Goal: Task Accomplishment & Management: Complete application form

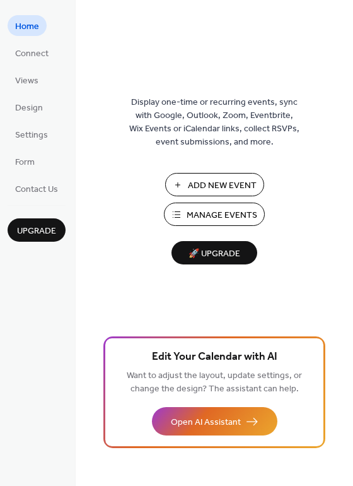
click at [221, 216] on span "Manage Events" at bounding box center [222, 215] width 71 height 13
click at [231, 218] on span "Manage Events" at bounding box center [222, 215] width 71 height 13
click at [216, 216] on span "Manage Events" at bounding box center [222, 215] width 71 height 13
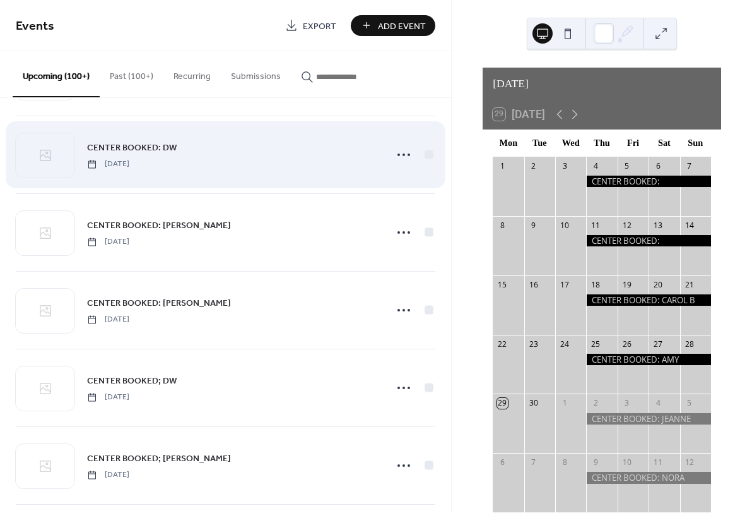
scroll to position [2878, 0]
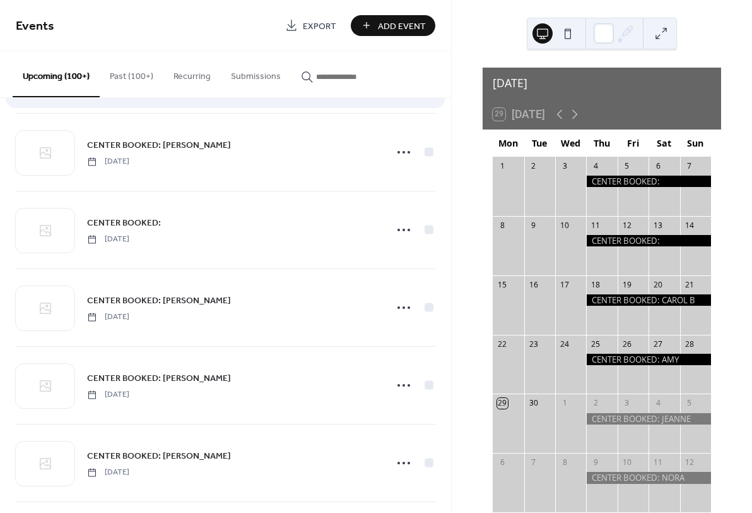
scroll to position [1933, 0]
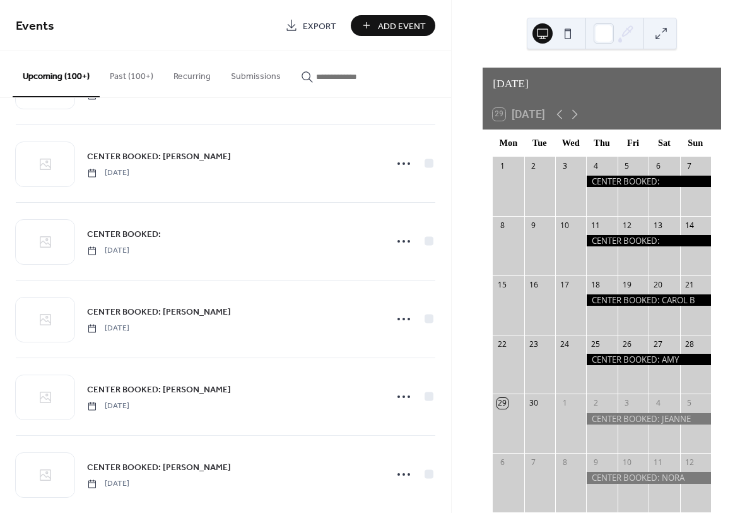
click at [341, 80] on input "button" at bounding box center [354, 76] width 76 height 13
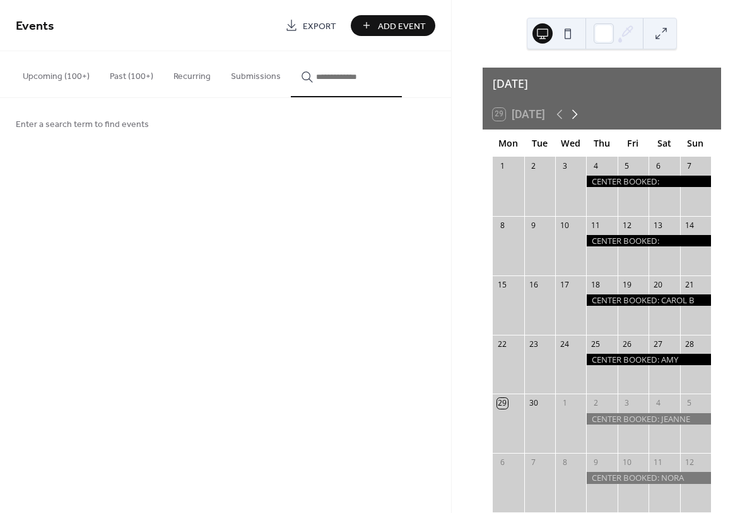
click at [579, 107] on icon at bounding box center [574, 114] width 15 height 15
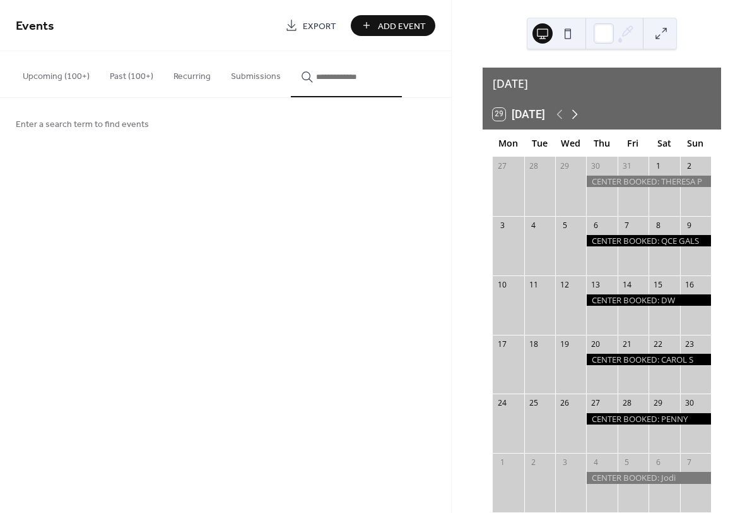
click at [579, 107] on icon at bounding box center [574, 114] width 15 height 15
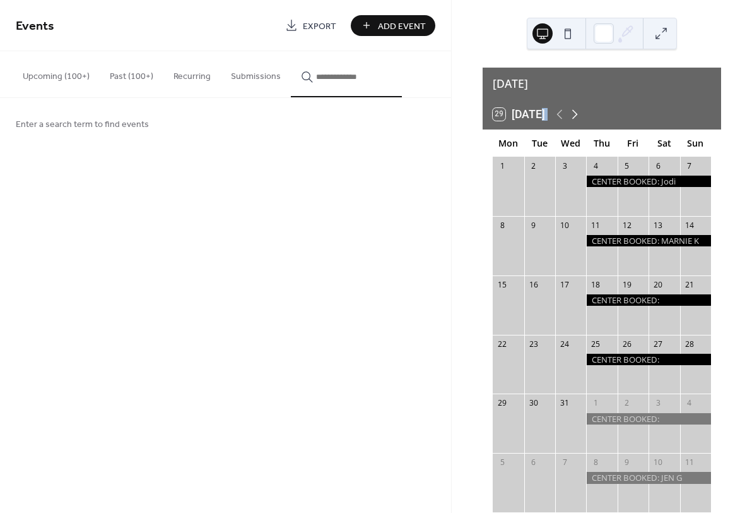
click at [579, 107] on icon at bounding box center [574, 114] width 15 height 15
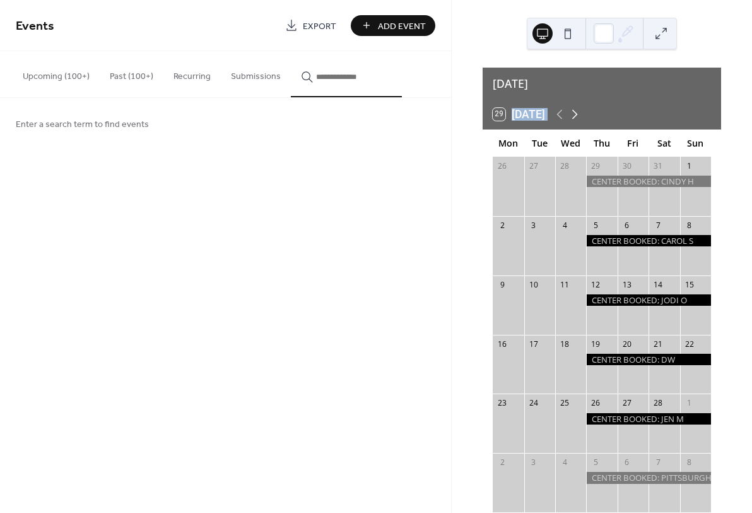
click at [579, 107] on icon at bounding box center [574, 114] width 15 height 15
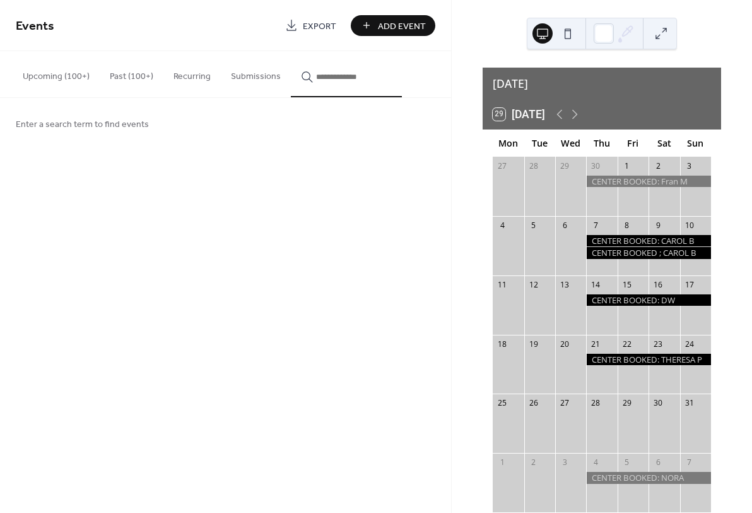
click at [328, 81] on input "button" at bounding box center [354, 76] width 76 height 13
click at [353, 77] on button "***" at bounding box center [346, 74] width 111 height 46
type input "*"
type input "*******"
click at [160, 154] on span "Testing booking calendar" at bounding box center [136, 148] width 98 height 13
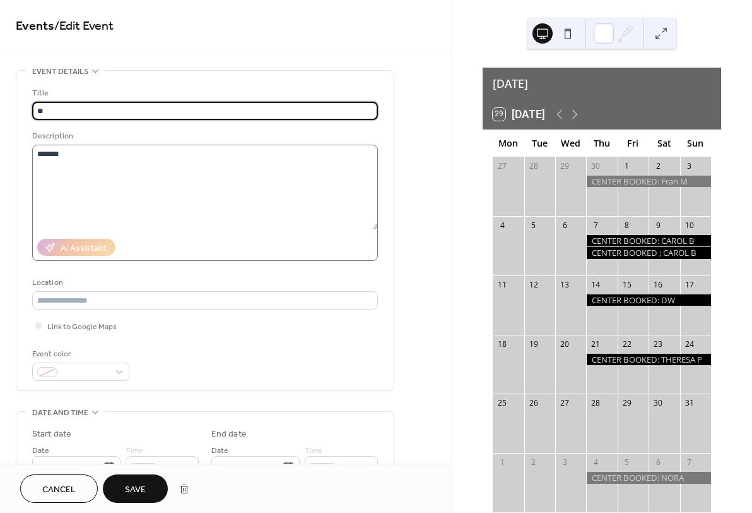
type input "*"
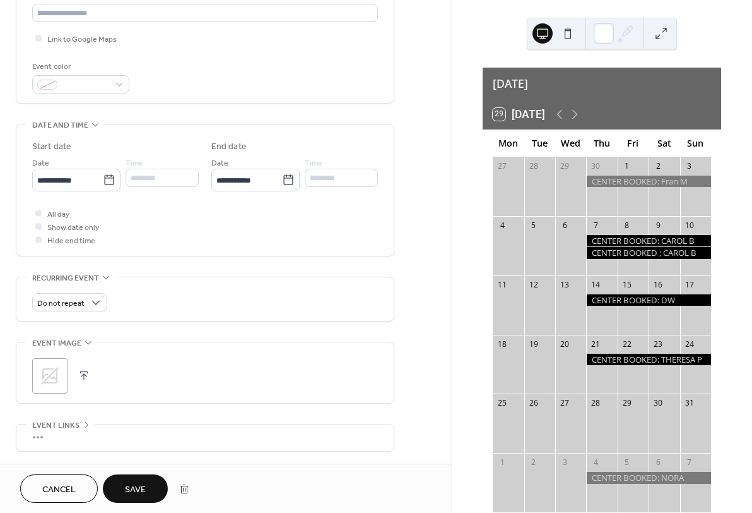
scroll to position [291, 0]
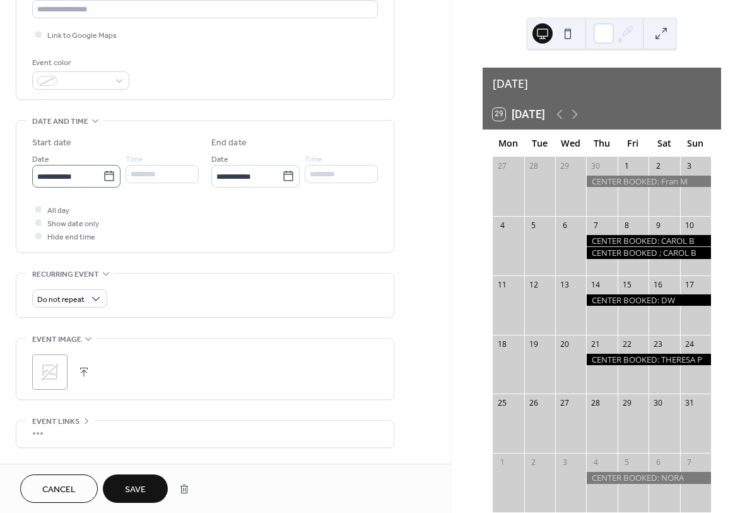
type input "**********"
click at [114, 182] on icon at bounding box center [109, 176] width 13 height 13
click at [103, 186] on input "**********" at bounding box center [67, 176] width 71 height 18
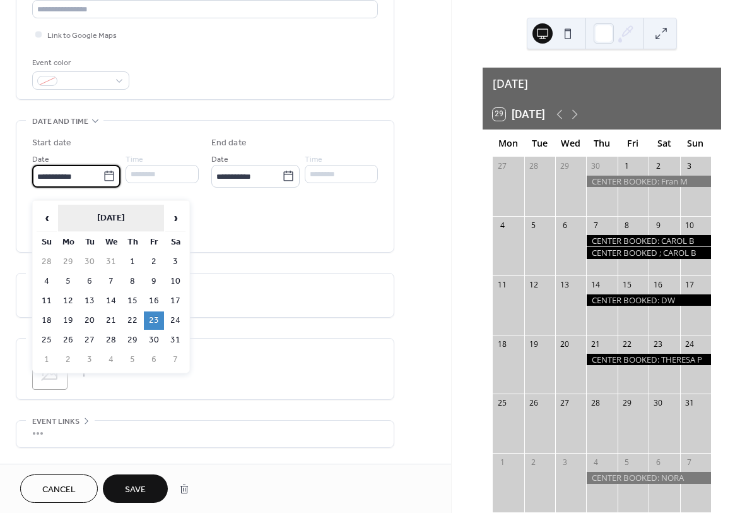
scroll to position [288, 0]
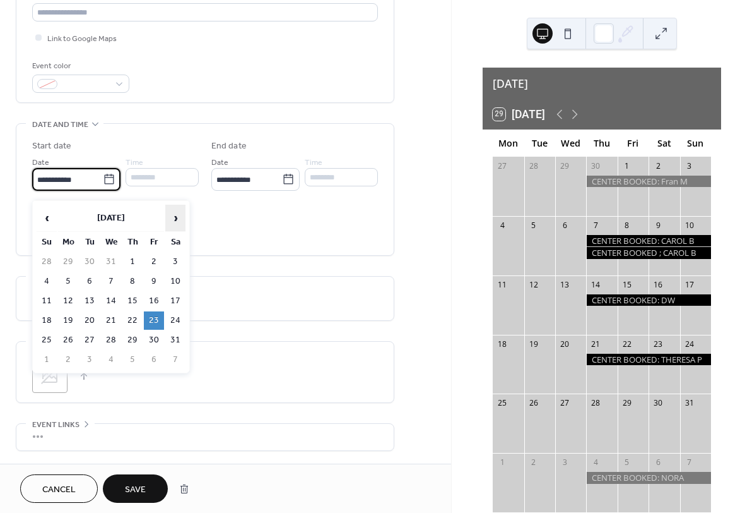
click at [176, 217] on span "›" at bounding box center [175, 217] width 19 height 25
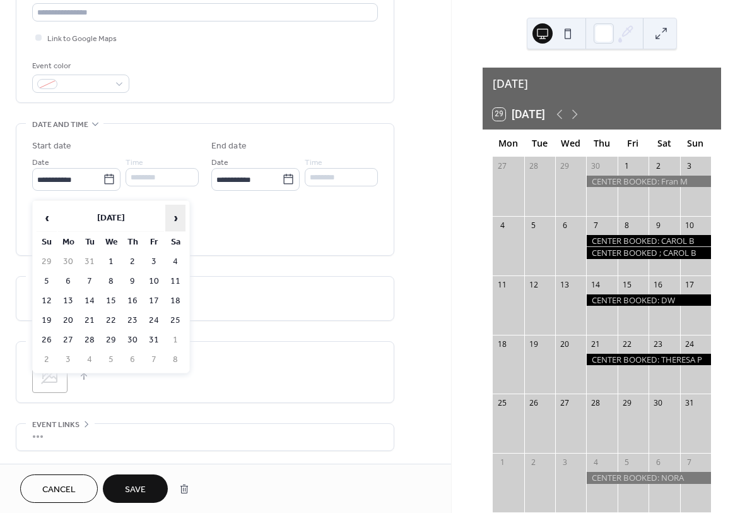
click at [176, 217] on span "›" at bounding box center [175, 217] width 19 height 25
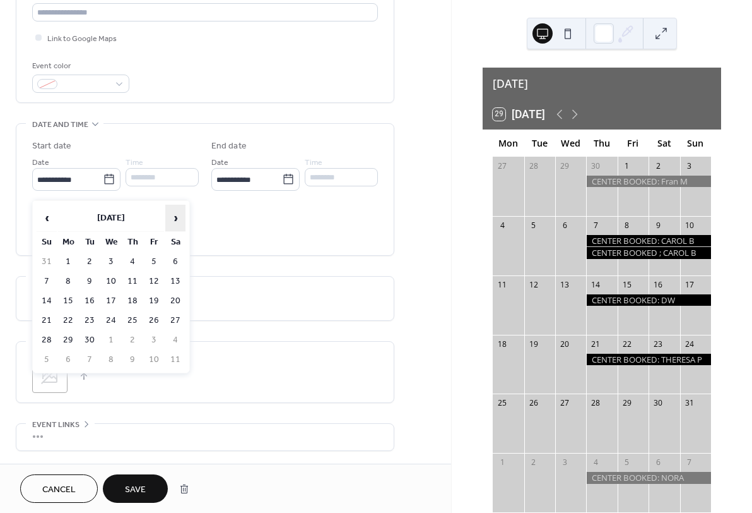
click at [176, 217] on span "›" at bounding box center [175, 217] width 19 height 25
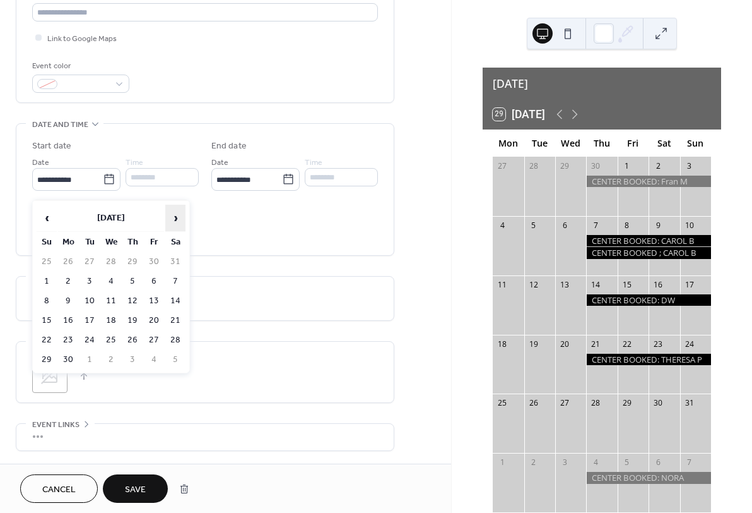
click at [176, 217] on span "›" at bounding box center [175, 217] width 19 height 25
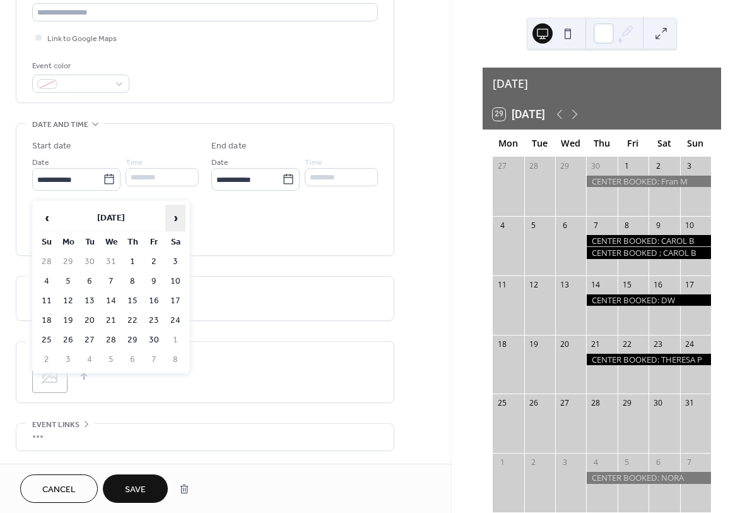
click at [176, 217] on span "›" at bounding box center [175, 217] width 19 height 25
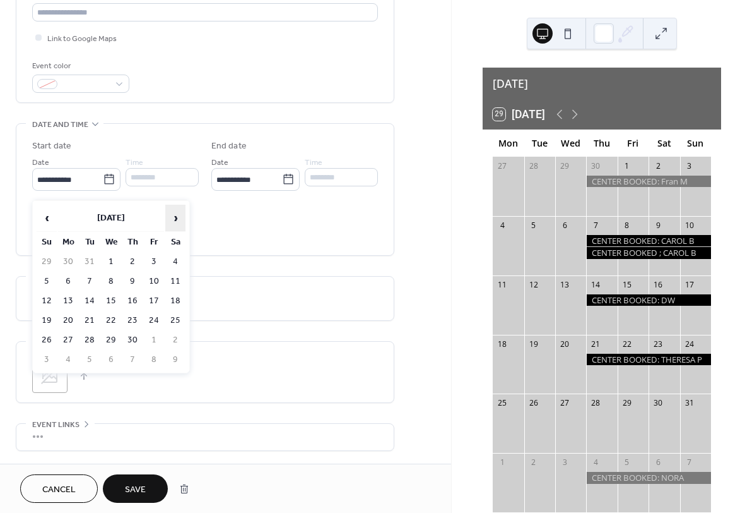
click at [176, 217] on span "›" at bounding box center [175, 217] width 19 height 25
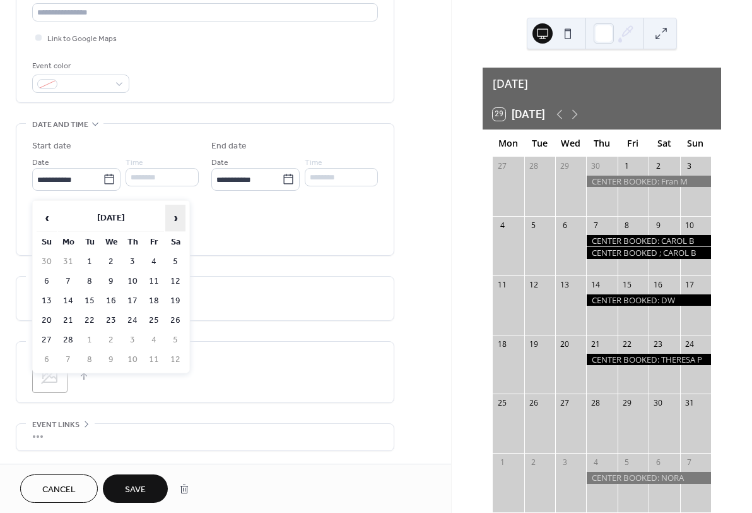
click at [176, 217] on span "›" at bounding box center [175, 217] width 19 height 25
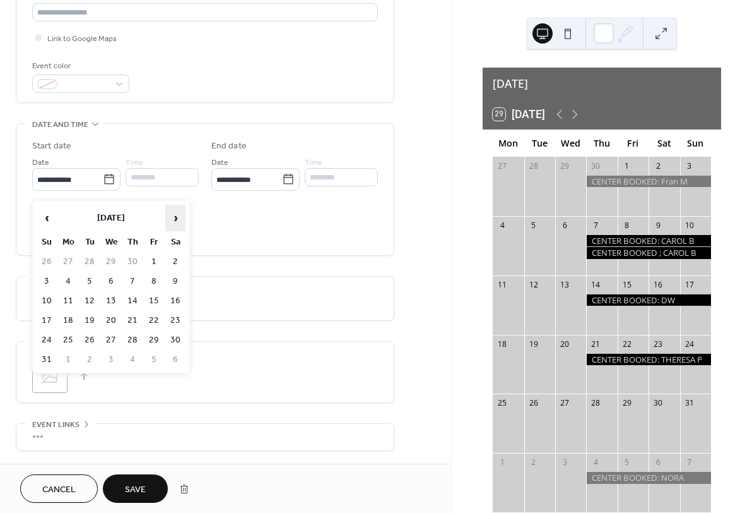
click at [176, 217] on span "›" at bounding box center [175, 217] width 19 height 25
click at [175, 217] on span "›" at bounding box center [175, 217] width 19 height 25
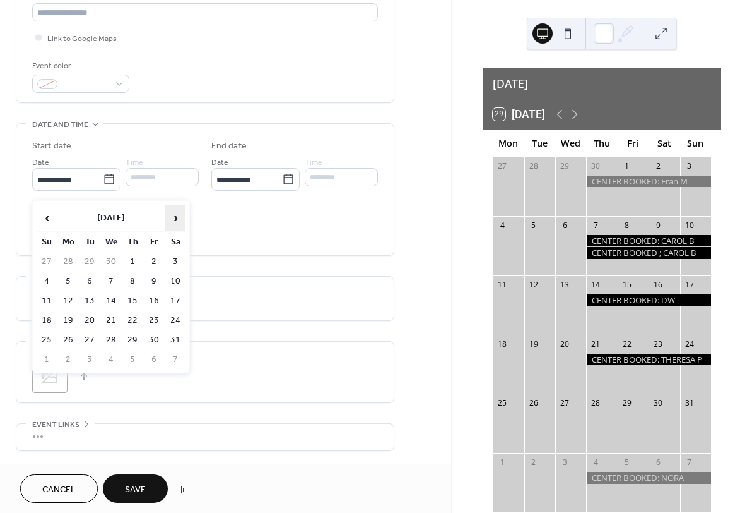
click at [175, 217] on span "›" at bounding box center [175, 217] width 19 height 25
click at [176, 217] on span "›" at bounding box center [175, 217] width 19 height 25
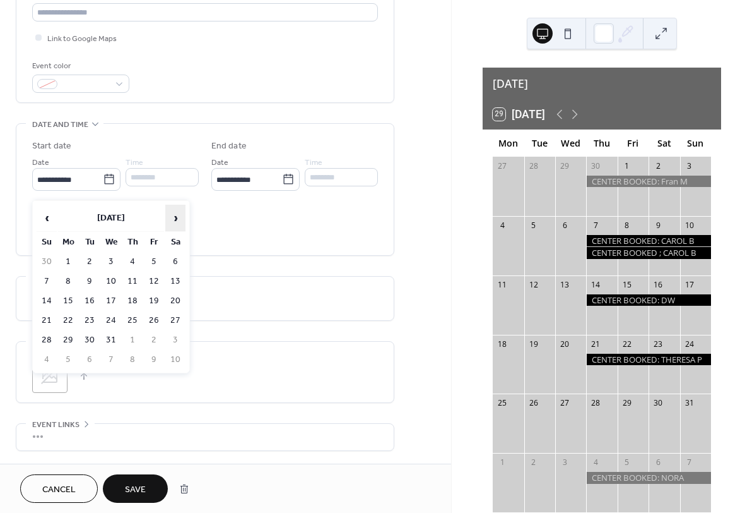
click at [174, 218] on span "›" at bounding box center [175, 217] width 19 height 25
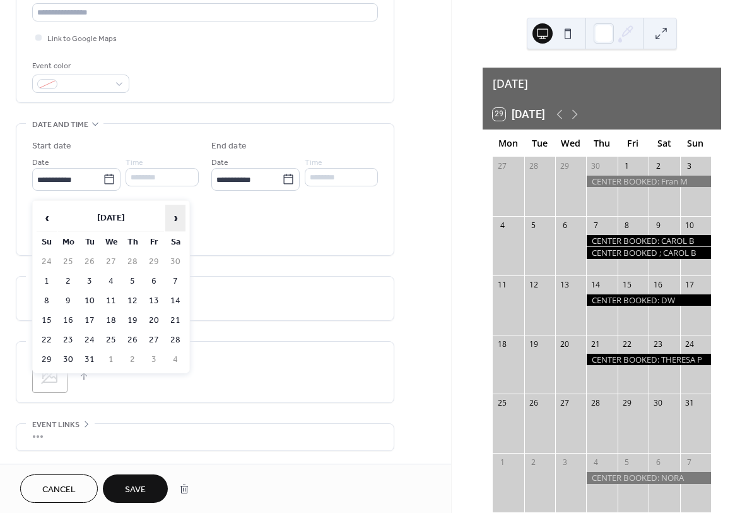
click at [174, 218] on span "›" at bounding box center [175, 217] width 19 height 25
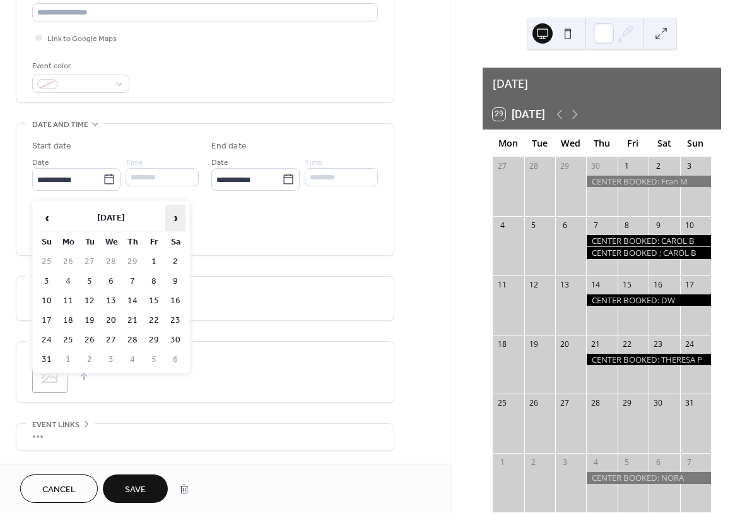
click at [174, 218] on span "›" at bounding box center [175, 217] width 19 height 25
click at [175, 218] on span "›" at bounding box center [175, 217] width 19 height 25
click at [174, 218] on span "›" at bounding box center [175, 217] width 19 height 25
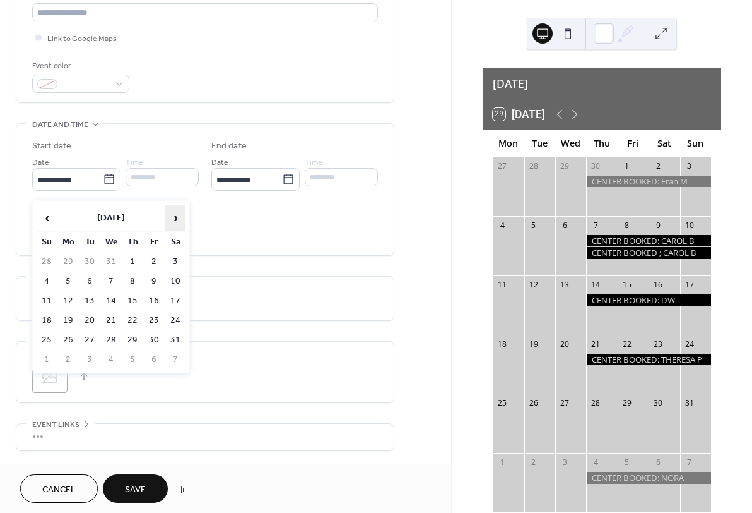
click at [174, 218] on span "›" at bounding box center [175, 217] width 19 height 25
click at [175, 218] on span "›" at bounding box center [175, 217] width 19 height 25
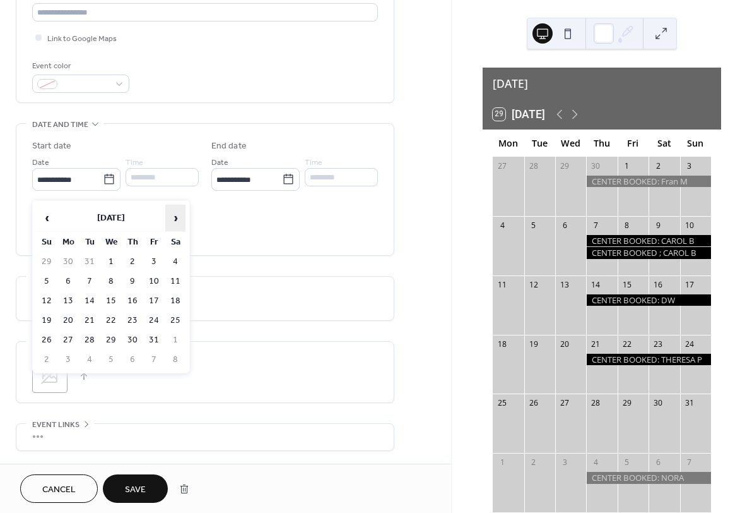
click at [175, 218] on span "›" at bounding box center [175, 217] width 19 height 25
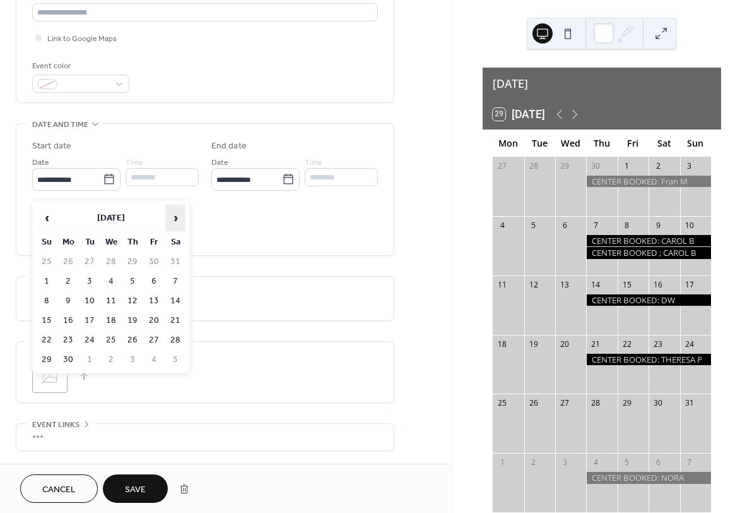
click at [175, 218] on span "›" at bounding box center [175, 217] width 19 height 25
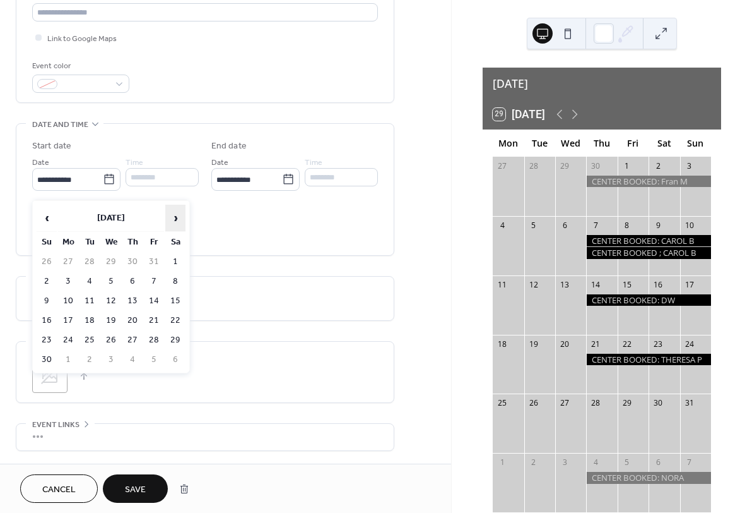
click at [174, 218] on span "›" at bounding box center [175, 217] width 19 height 25
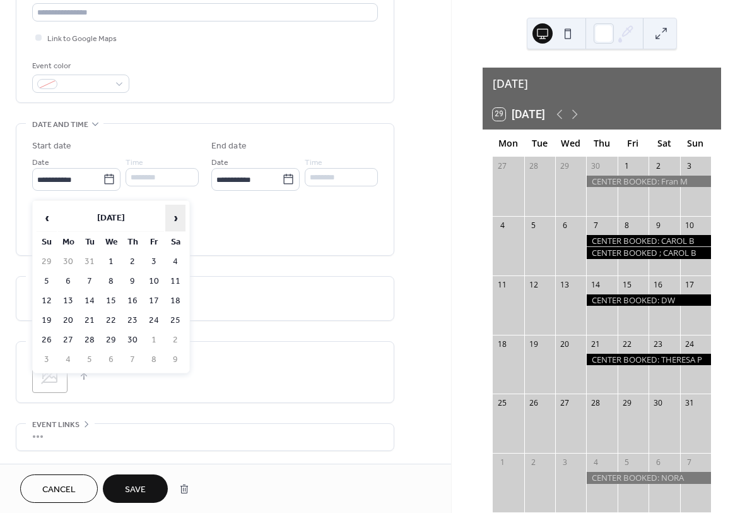
click at [174, 218] on span "›" at bounding box center [175, 217] width 19 height 25
click at [131, 278] on td "7" at bounding box center [132, 281] width 20 height 18
type input "**********"
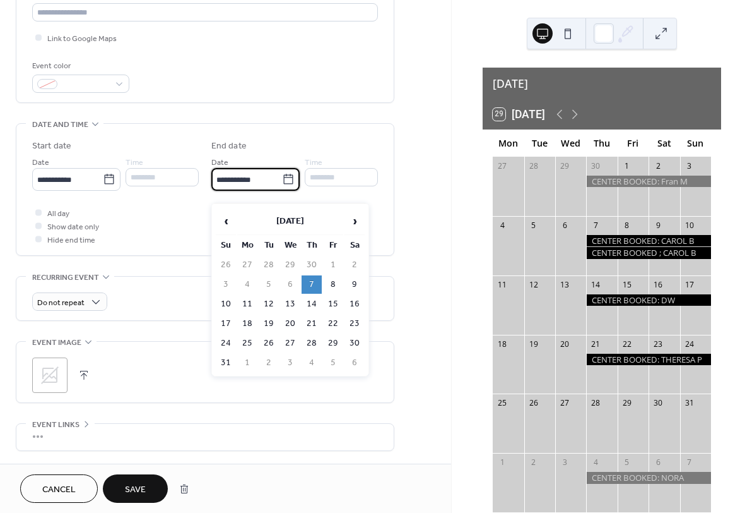
click at [268, 189] on input "**********" at bounding box center [246, 179] width 71 height 18
click at [227, 303] on td "10" at bounding box center [226, 304] width 20 height 18
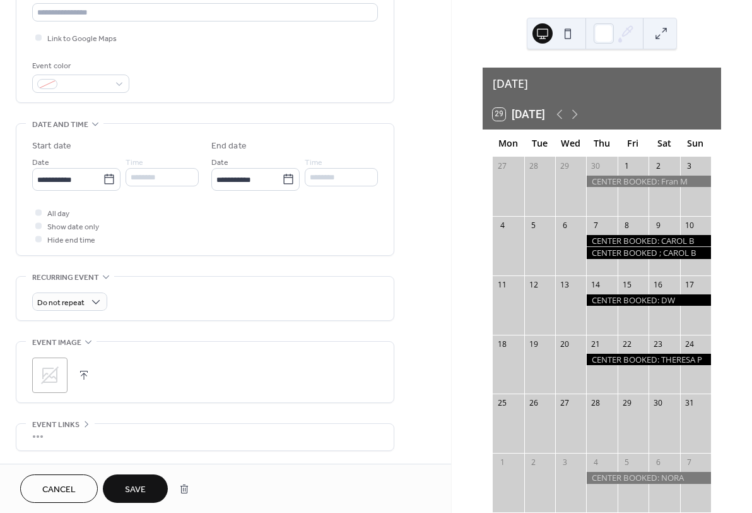
type input "**********"
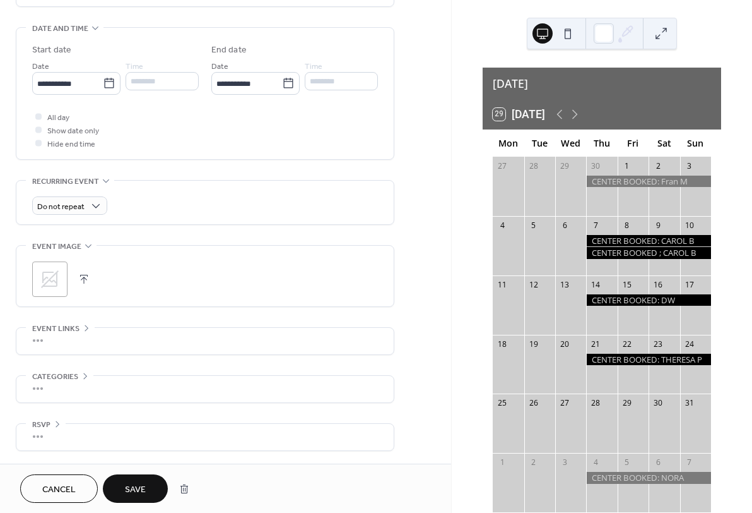
scroll to position [394, 0]
click at [190, 487] on button "button" at bounding box center [184, 488] width 23 height 25
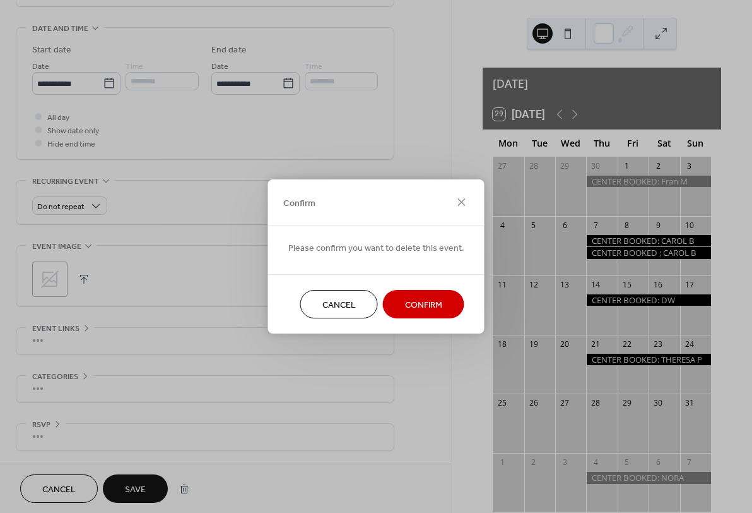
click at [423, 309] on span "Confirm" at bounding box center [423, 305] width 37 height 13
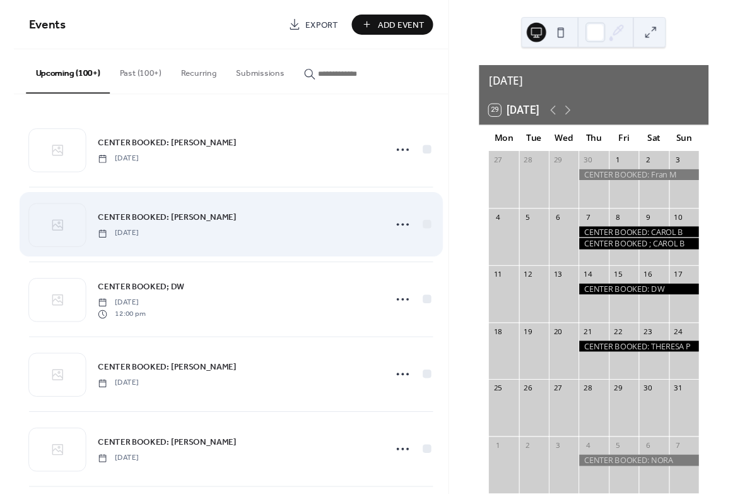
scroll to position [4, 0]
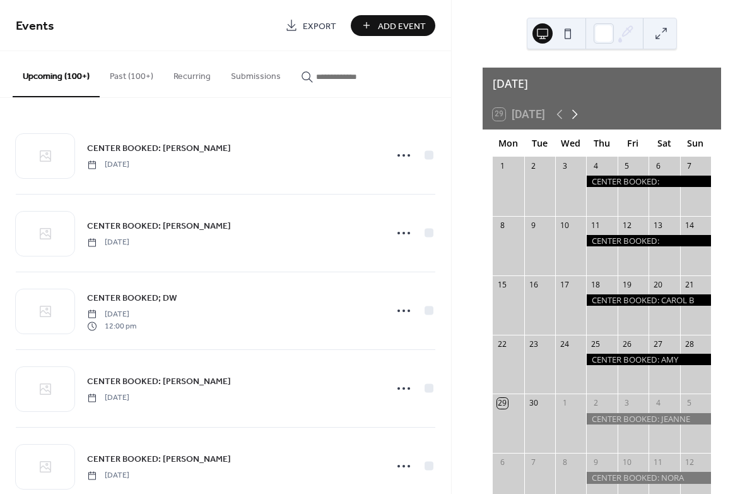
click at [577, 107] on icon at bounding box center [574, 114] width 15 height 15
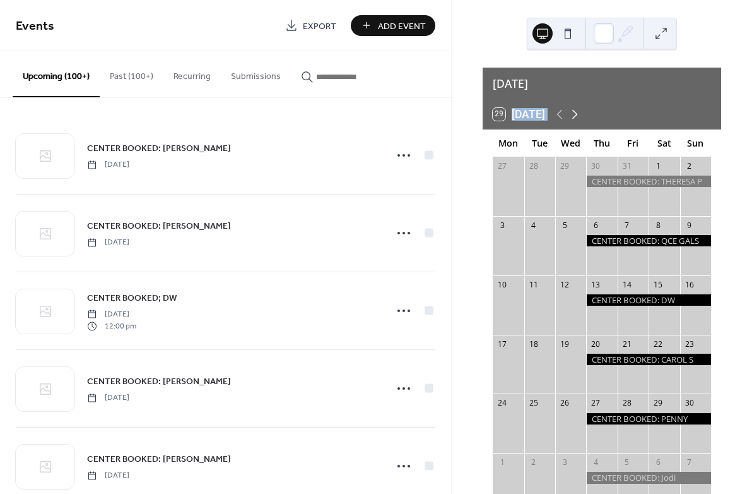
click at [577, 107] on icon at bounding box center [574, 114] width 15 height 15
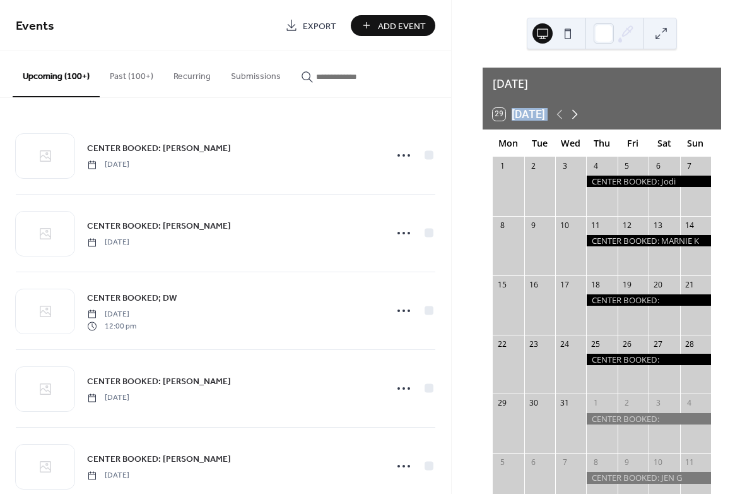
click at [577, 107] on icon at bounding box center [574, 114] width 15 height 15
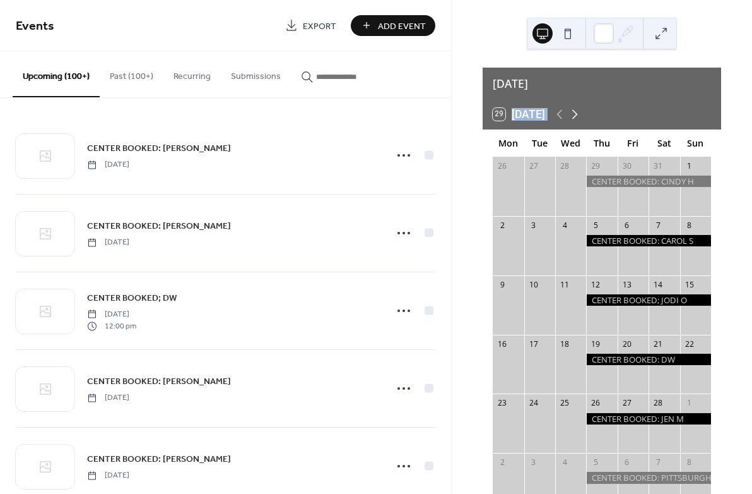
click at [577, 107] on icon at bounding box center [574, 114] width 15 height 15
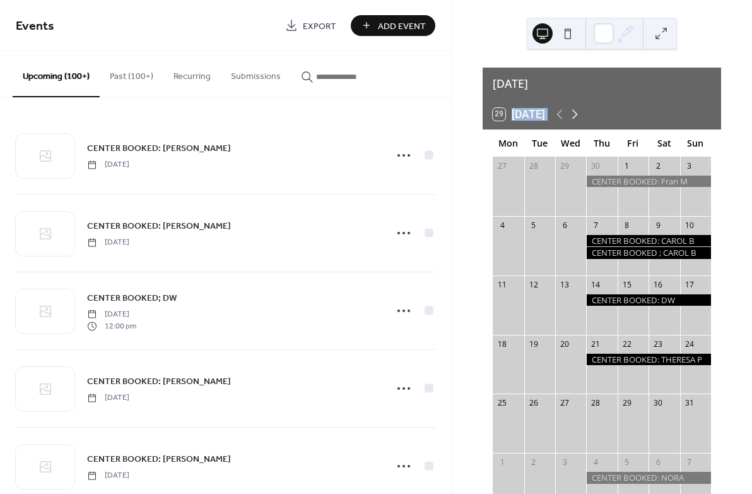
click at [577, 107] on icon at bounding box center [574, 114] width 15 height 15
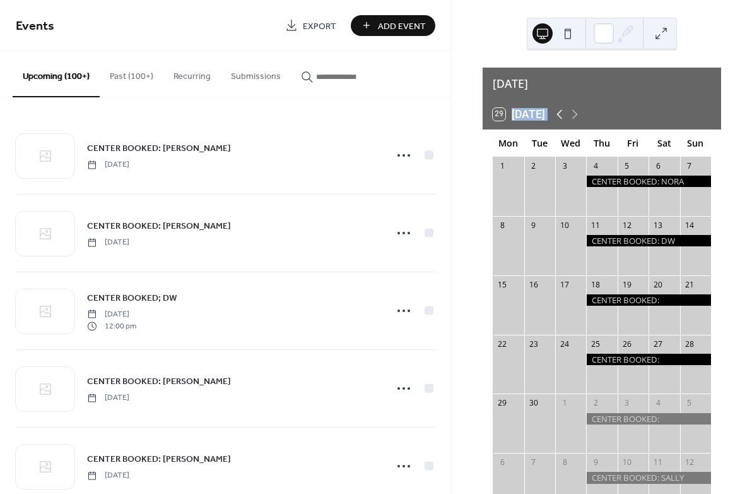
click at [562, 110] on icon at bounding box center [560, 114] width 6 height 9
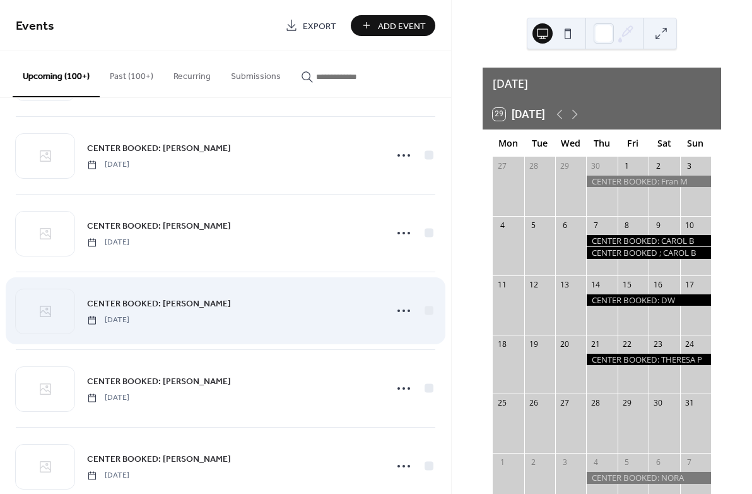
scroll to position [2174, 0]
